Goal: Task Accomplishment & Management: Complete application form

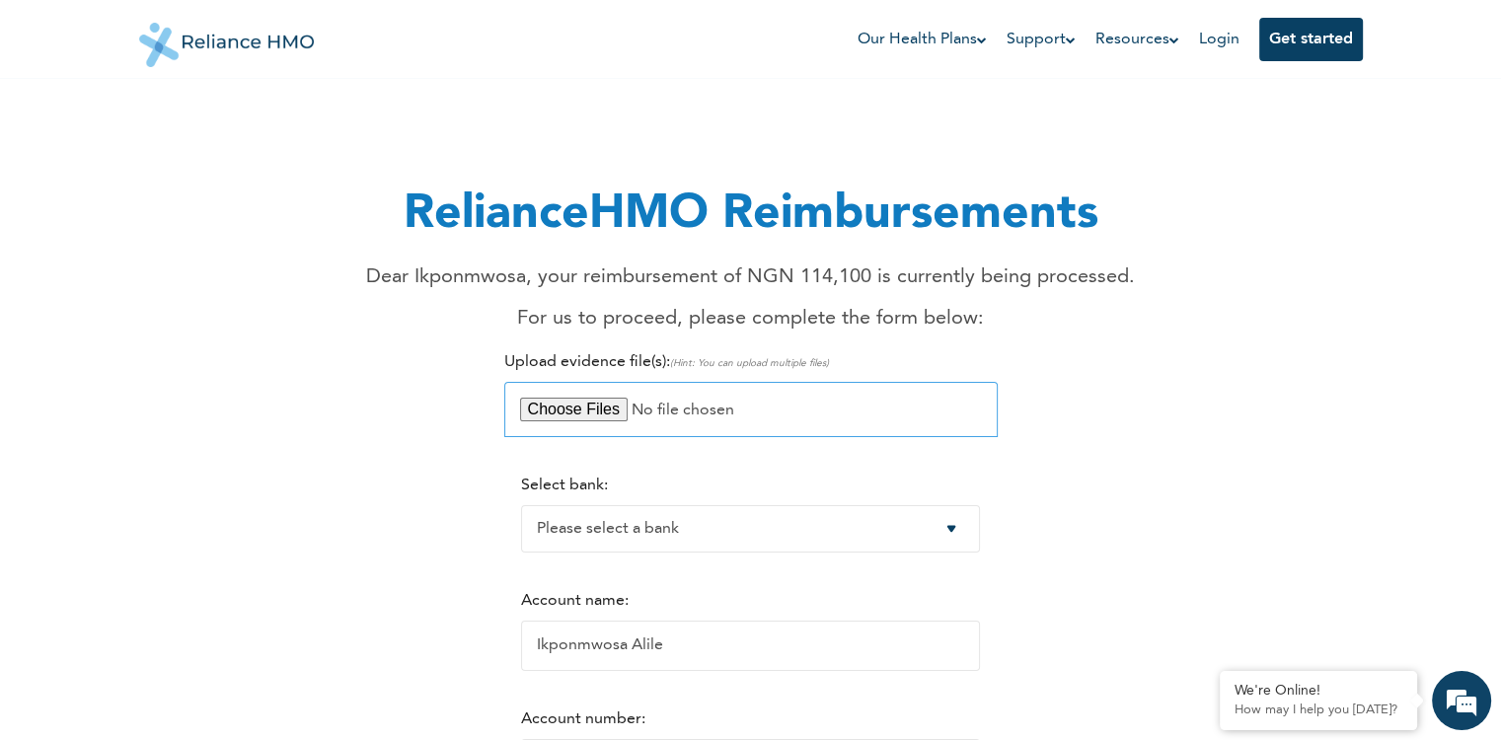
click at [597, 406] on input "file" at bounding box center [750, 409] width 493 height 55
type input "C:\fakepath\Fee-For-Service Report __ ALILE IKPONMWOSA (001110) __ [DATE].pdf"
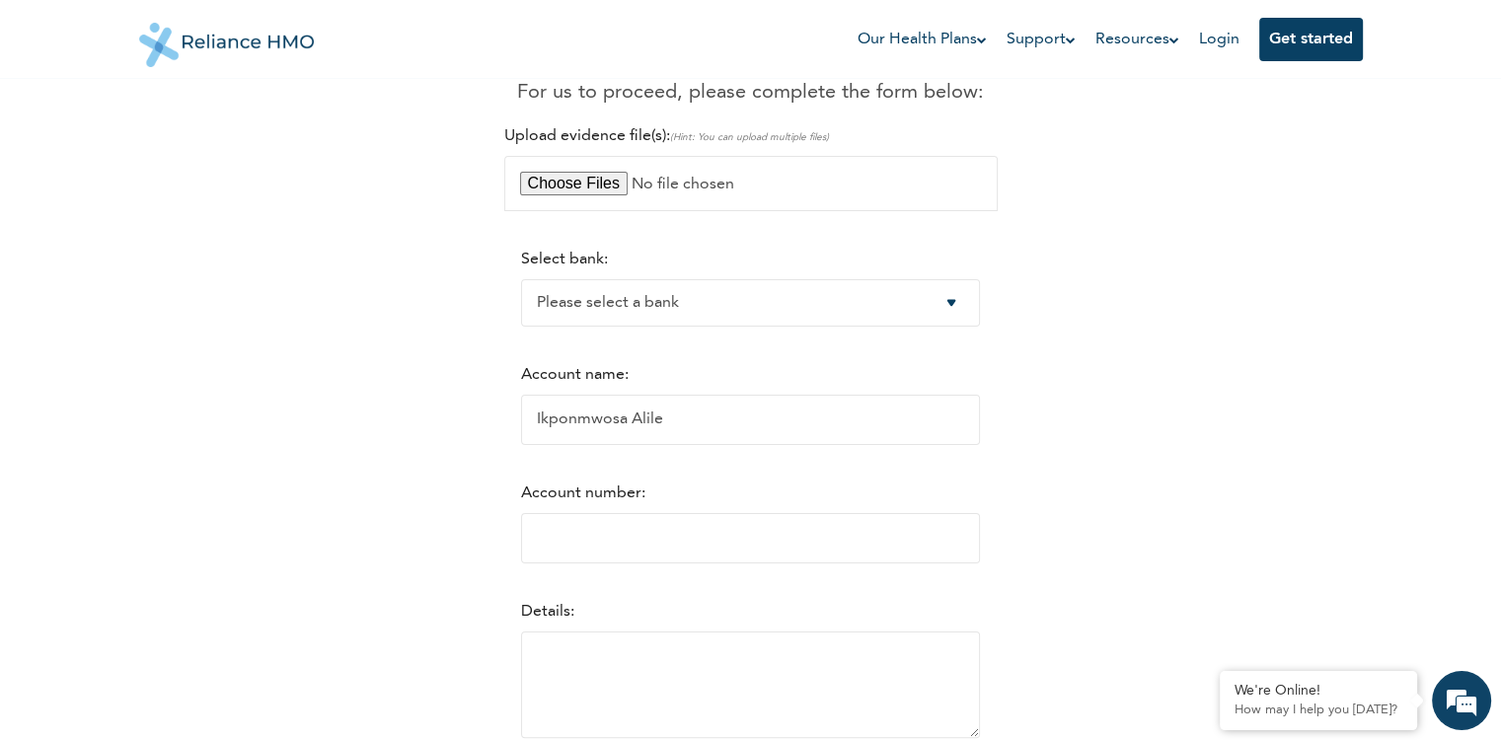
scroll to position [229, 0]
click at [964, 305] on select "Please select a bank Access Bank Plc. Citibank Nigeria Limited Access Bank (Dia…" at bounding box center [750, 299] width 459 height 47
select select "7"
click at [521, 276] on select "Please select a bank Access Bank Plc. Citibank Nigeria Limited Access Bank (Dia…" at bounding box center [750, 299] width 459 height 47
click at [560, 534] on input "Account number:" at bounding box center [750, 535] width 459 height 50
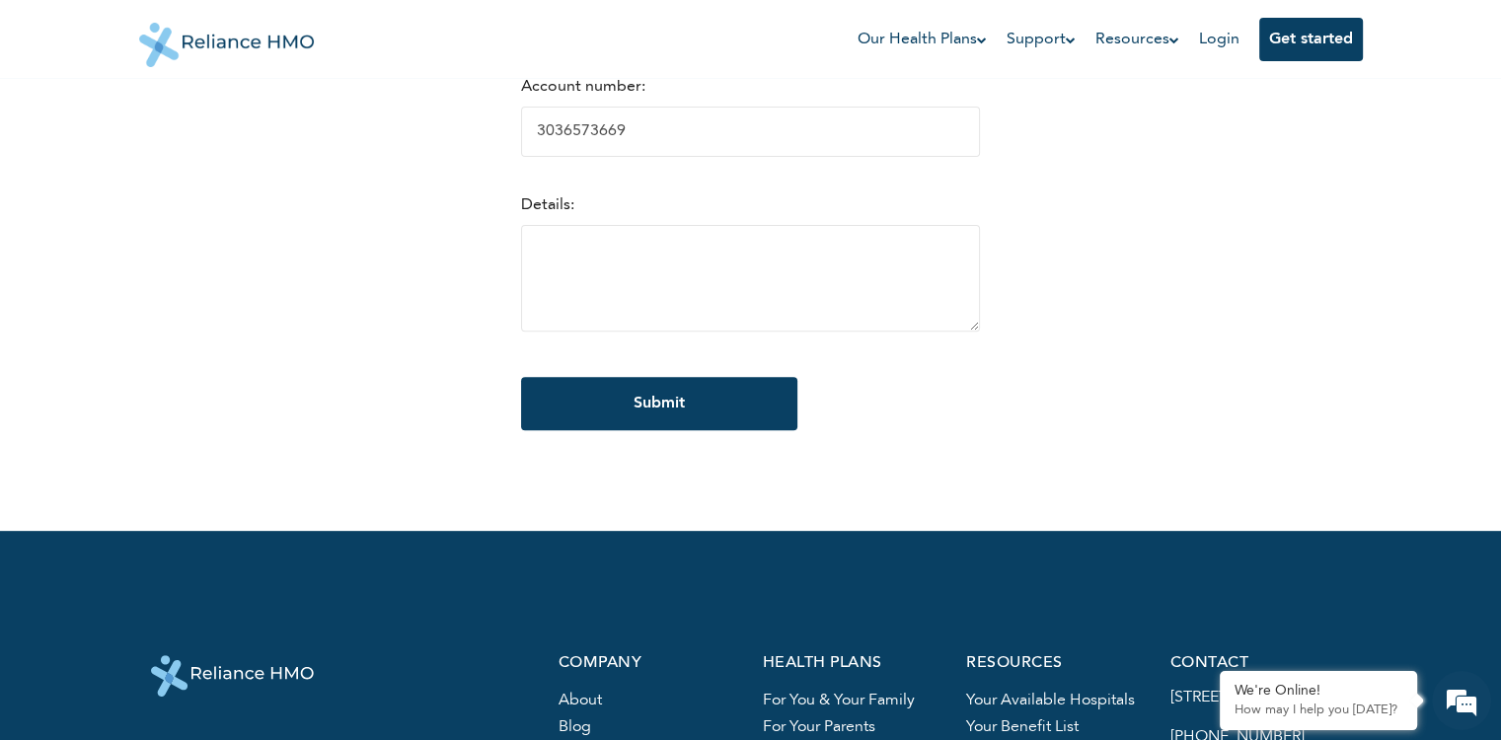
scroll to position [640, 0]
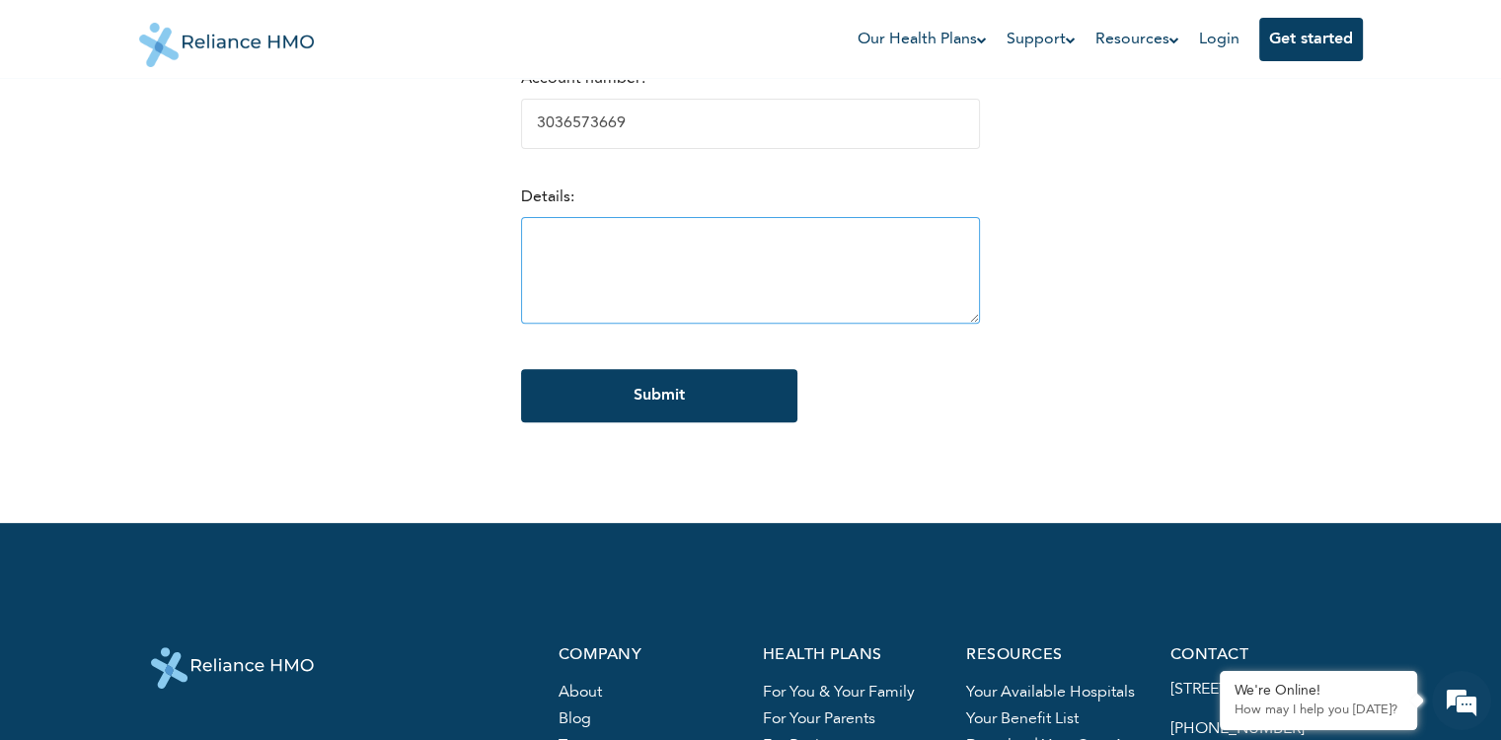
type input "3036573669"
click at [538, 247] on textarea at bounding box center [750, 270] width 459 height 107
click at [524, 258] on textarea "Reimbursement for medical fees for treatment of Ikponmwosa in [GEOGRAPHIC_DATA]" at bounding box center [750, 270] width 459 height 107
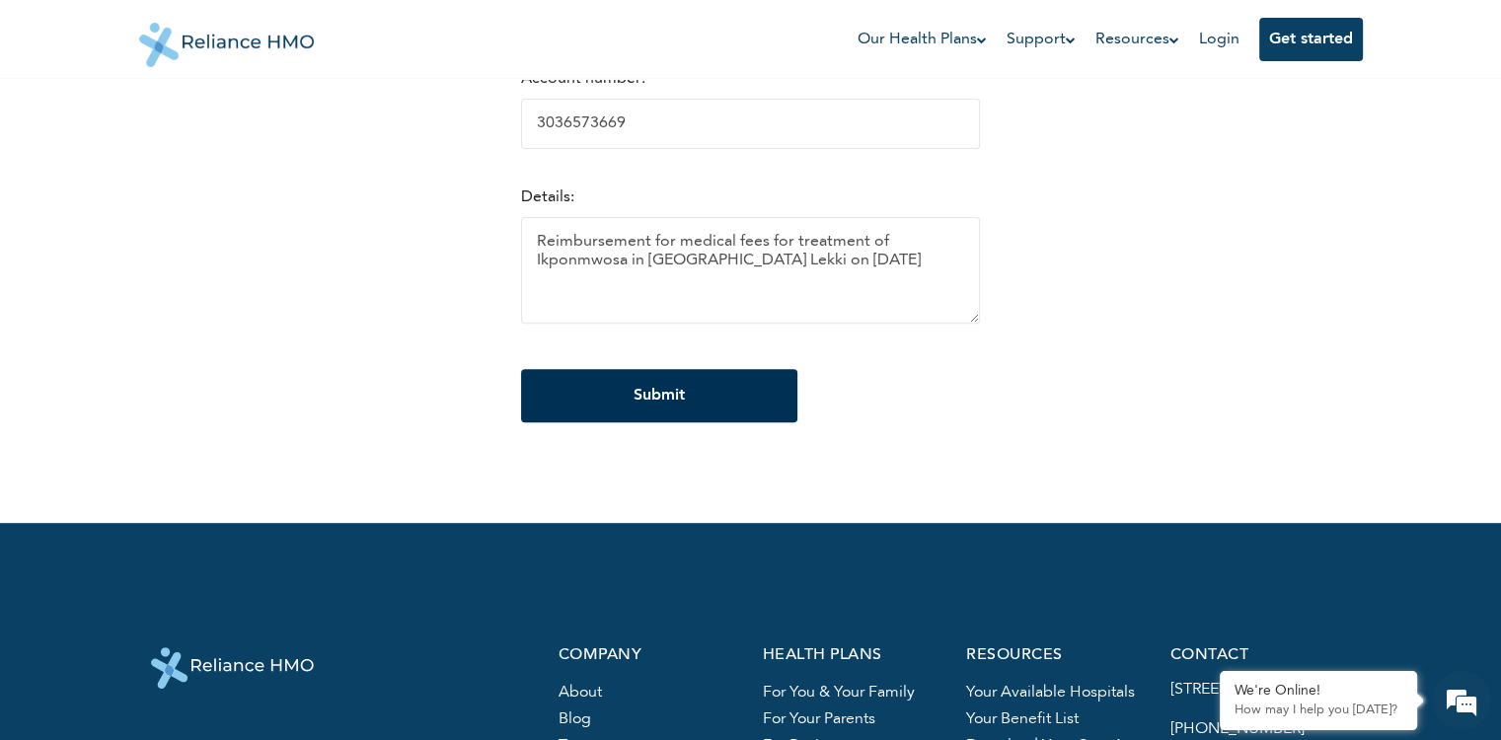
type textarea "Reimbursement for medical fees for treatment of Ikponmwosa in [GEOGRAPHIC_DATA]…"
click at [624, 397] on input "Submit" at bounding box center [659, 395] width 276 height 53
